Goal: Task Accomplishment & Management: Use online tool/utility

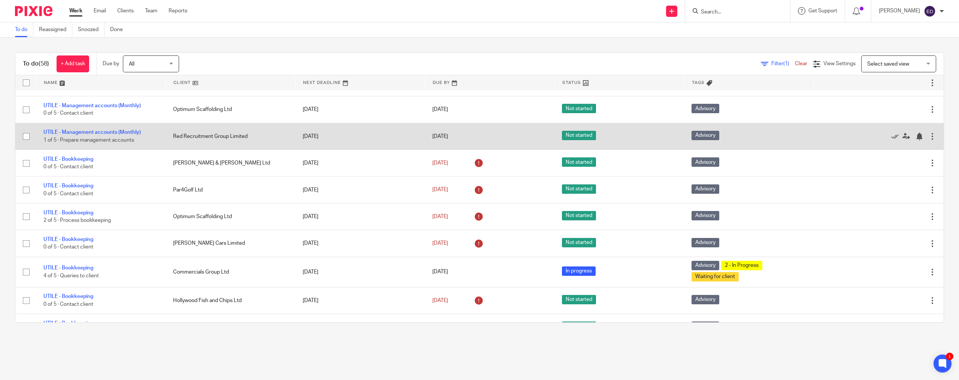
scroll to position [562, 0]
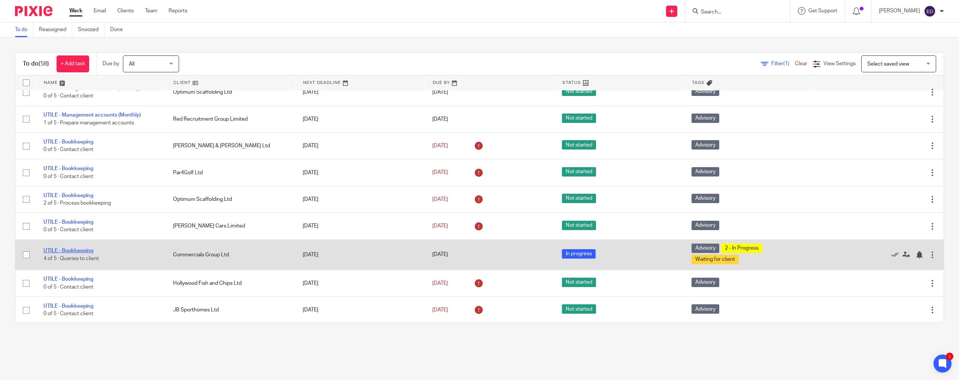
click at [77, 250] on link "UTILE - Bookkeeping" at bounding box center [68, 250] width 50 height 5
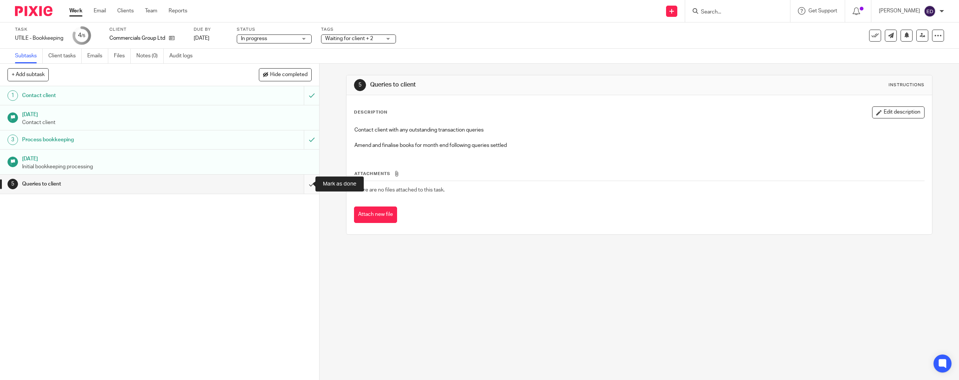
click at [304, 182] on input "submit" at bounding box center [159, 184] width 319 height 19
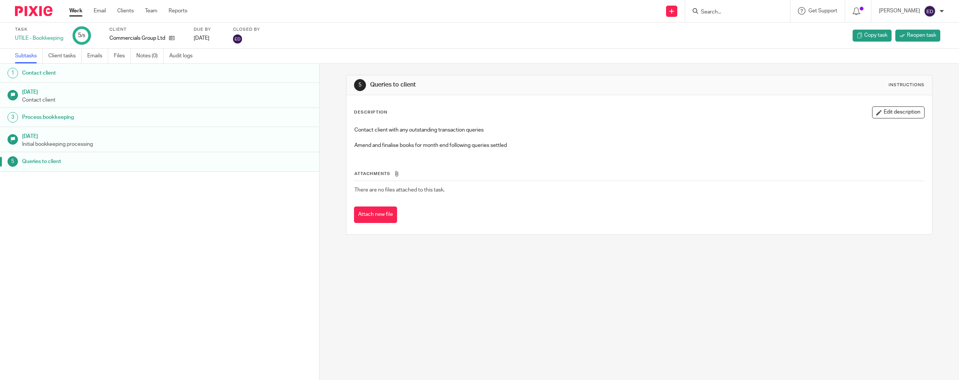
click at [75, 12] on link "Work" at bounding box center [75, 10] width 13 height 7
